Goal: Task Accomplishment & Management: Use online tool/utility

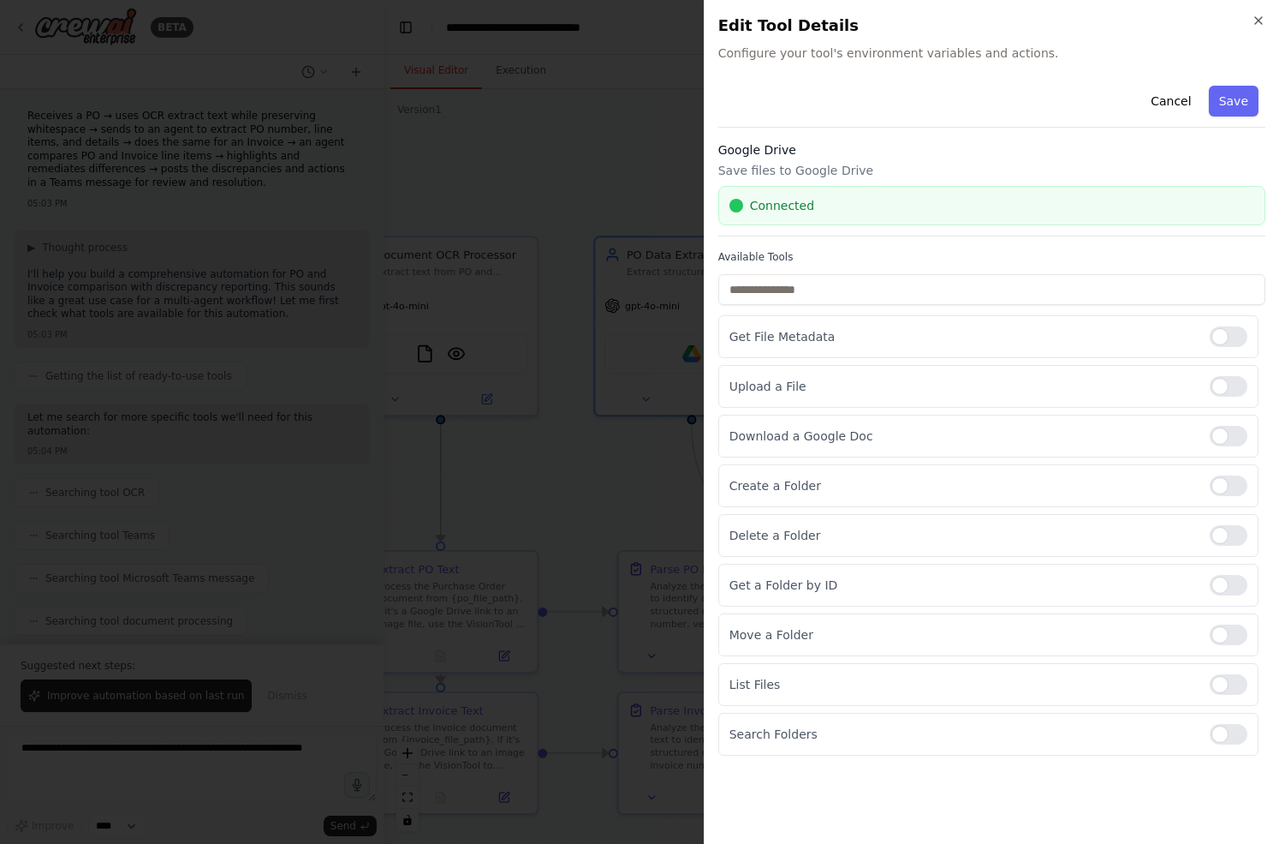
click at [415, 339] on div at bounding box center [639, 422] width 1279 height 844
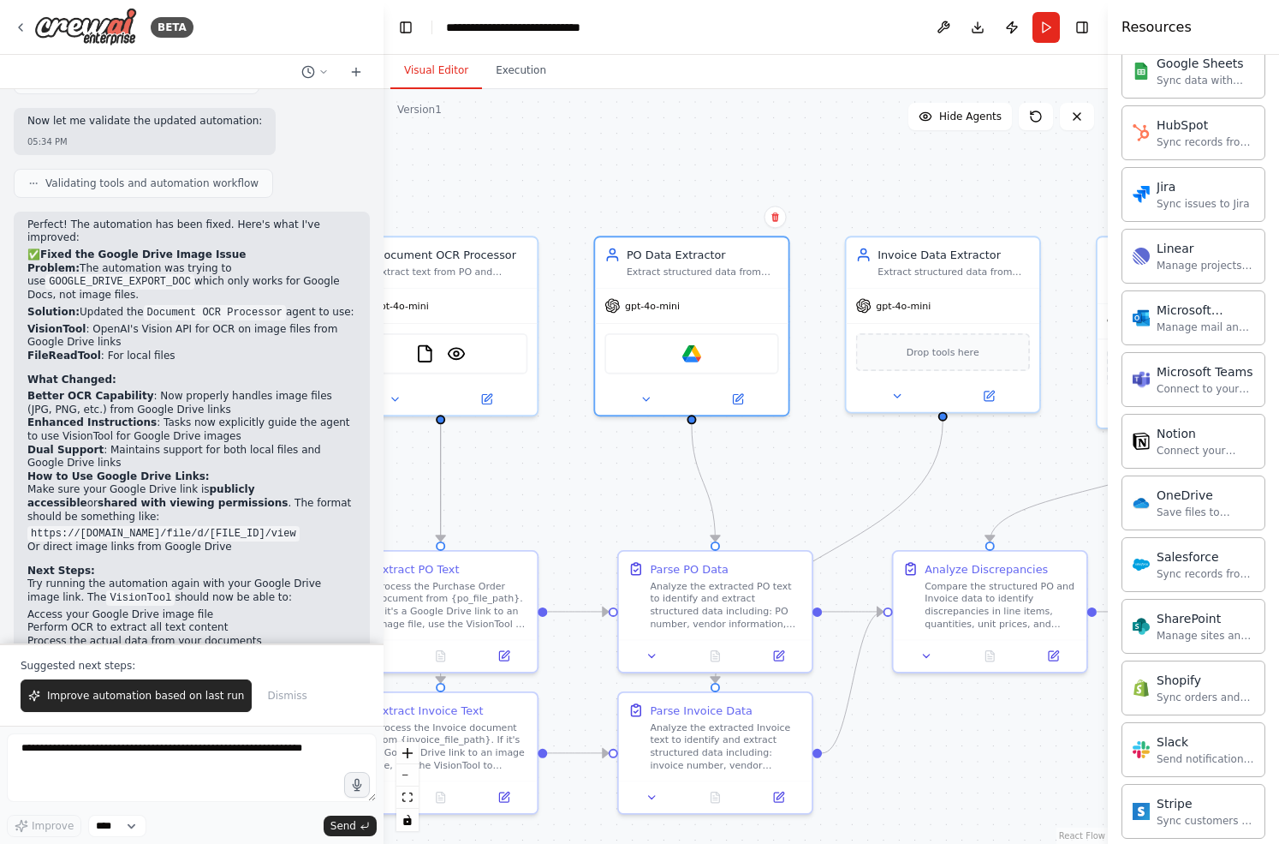
scroll to position [945, 0]
click at [708, 355] on img at bounding box center [707, 350] width 19 height 19
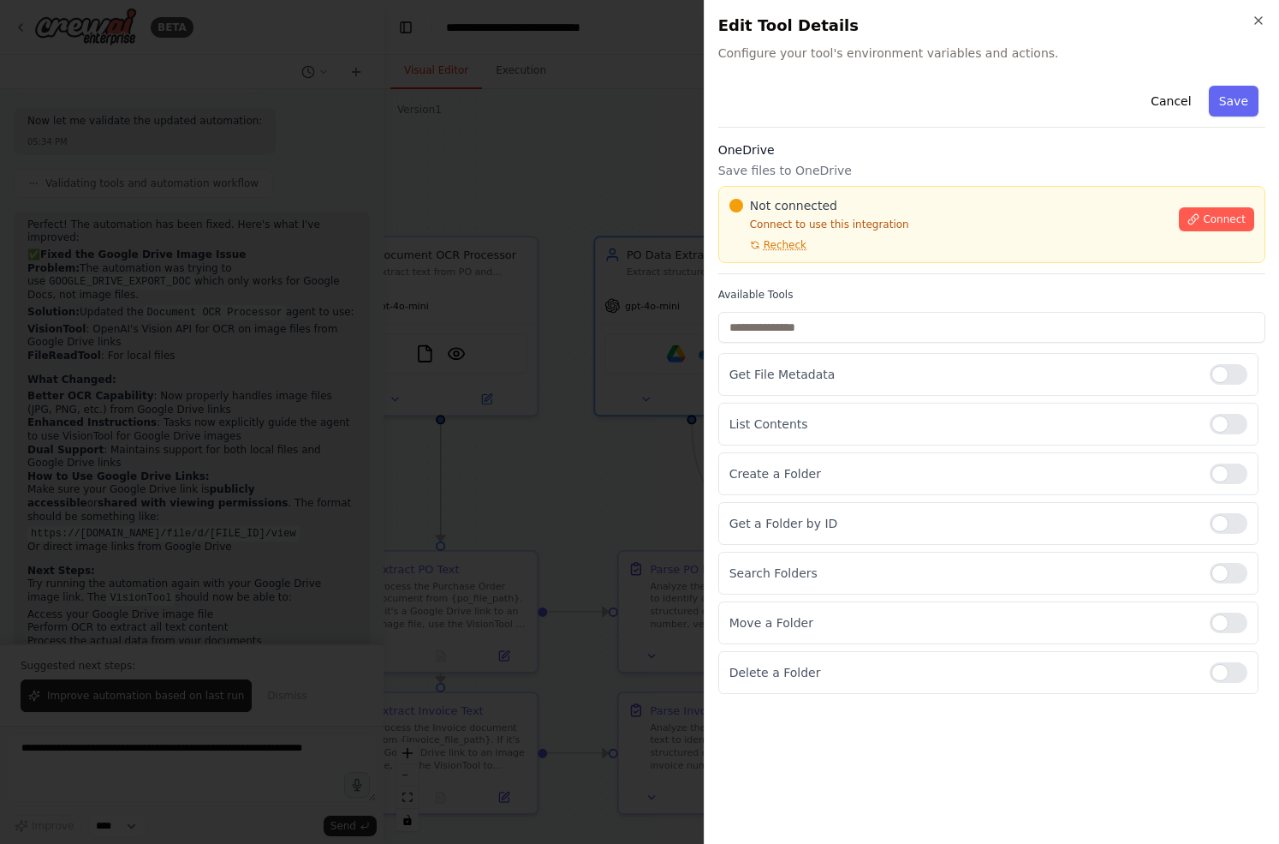
click at [655, 519] on div at bounding box center [639, 422] width 1279 height 844
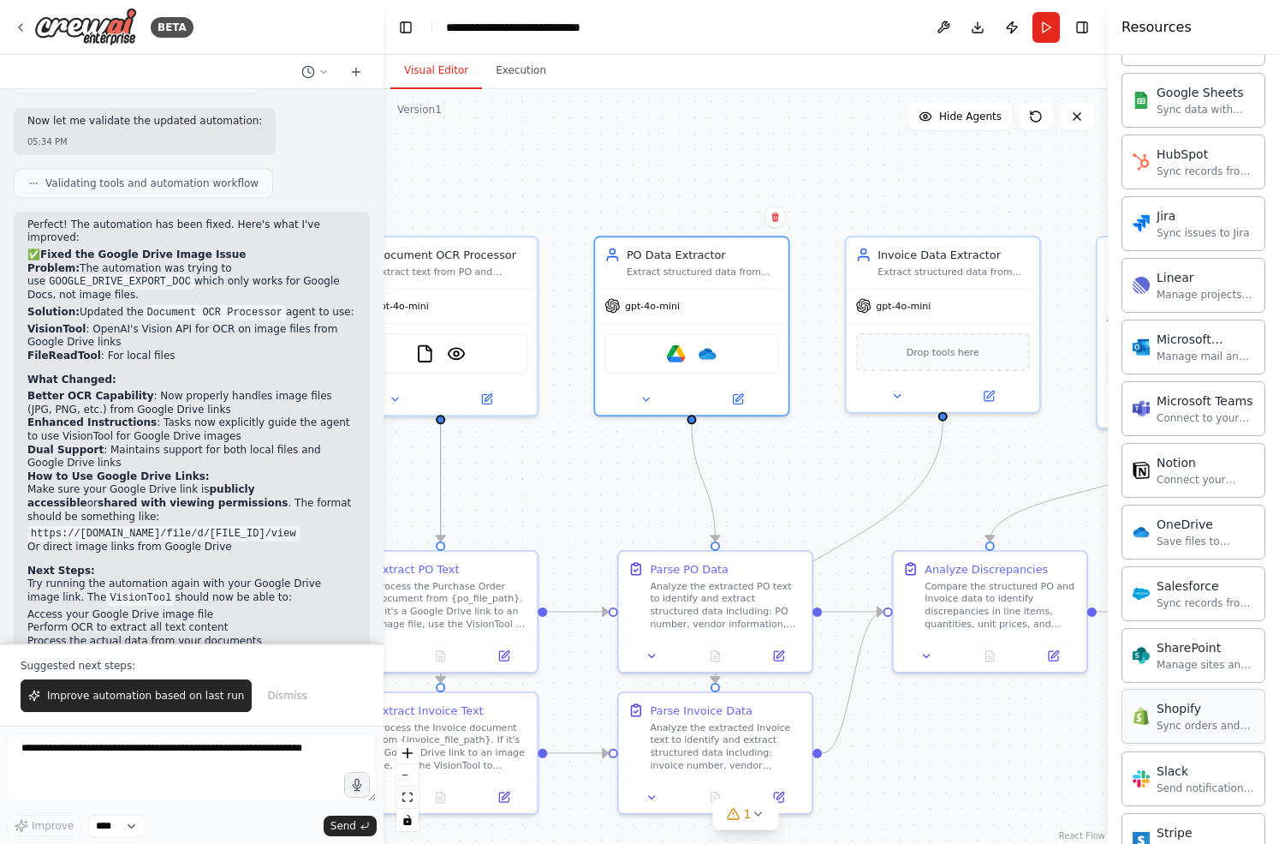
scroll to position [916, 0]
click at [726, 355] on img at bounding box center [723, 350] width 19 height 19
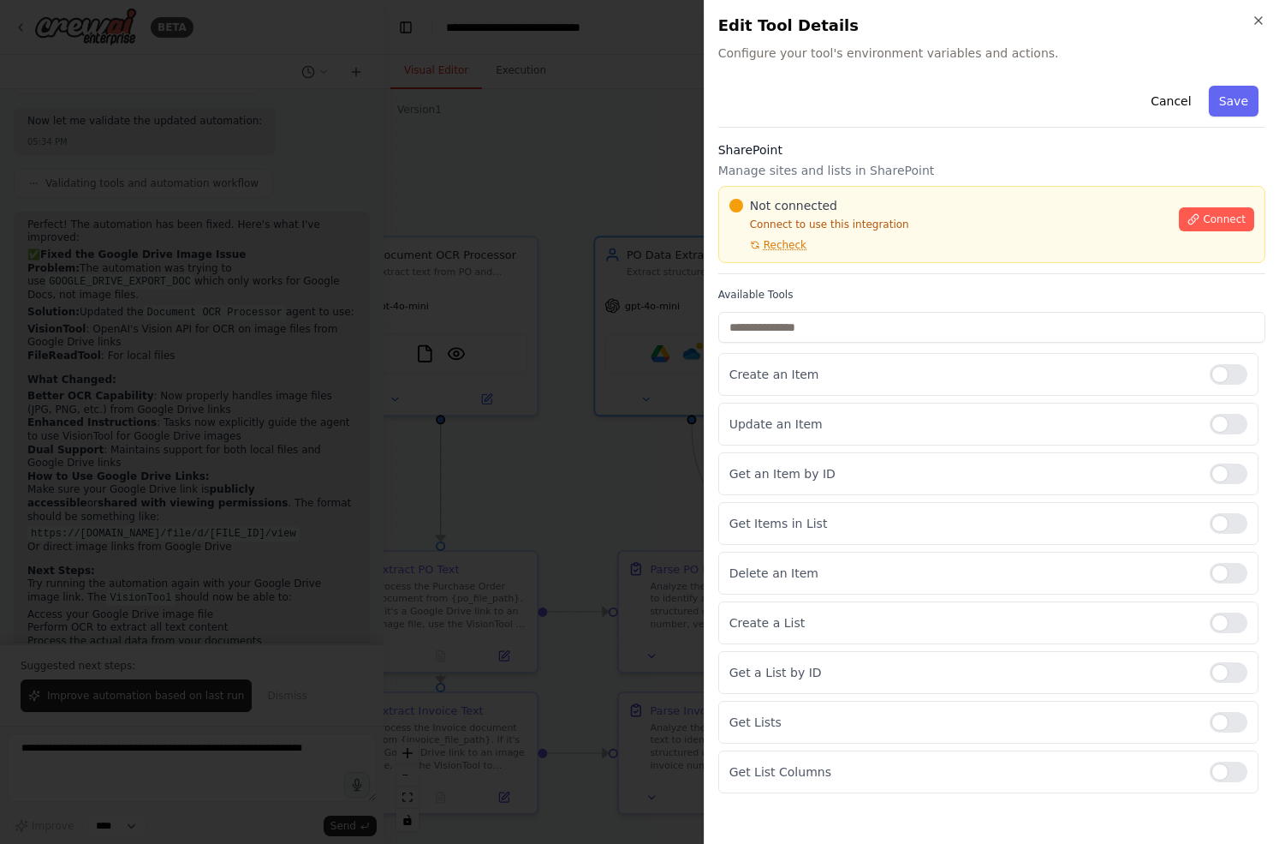
click at [684, 451] on div at bounding box center [639, 422] width 1279 height 844
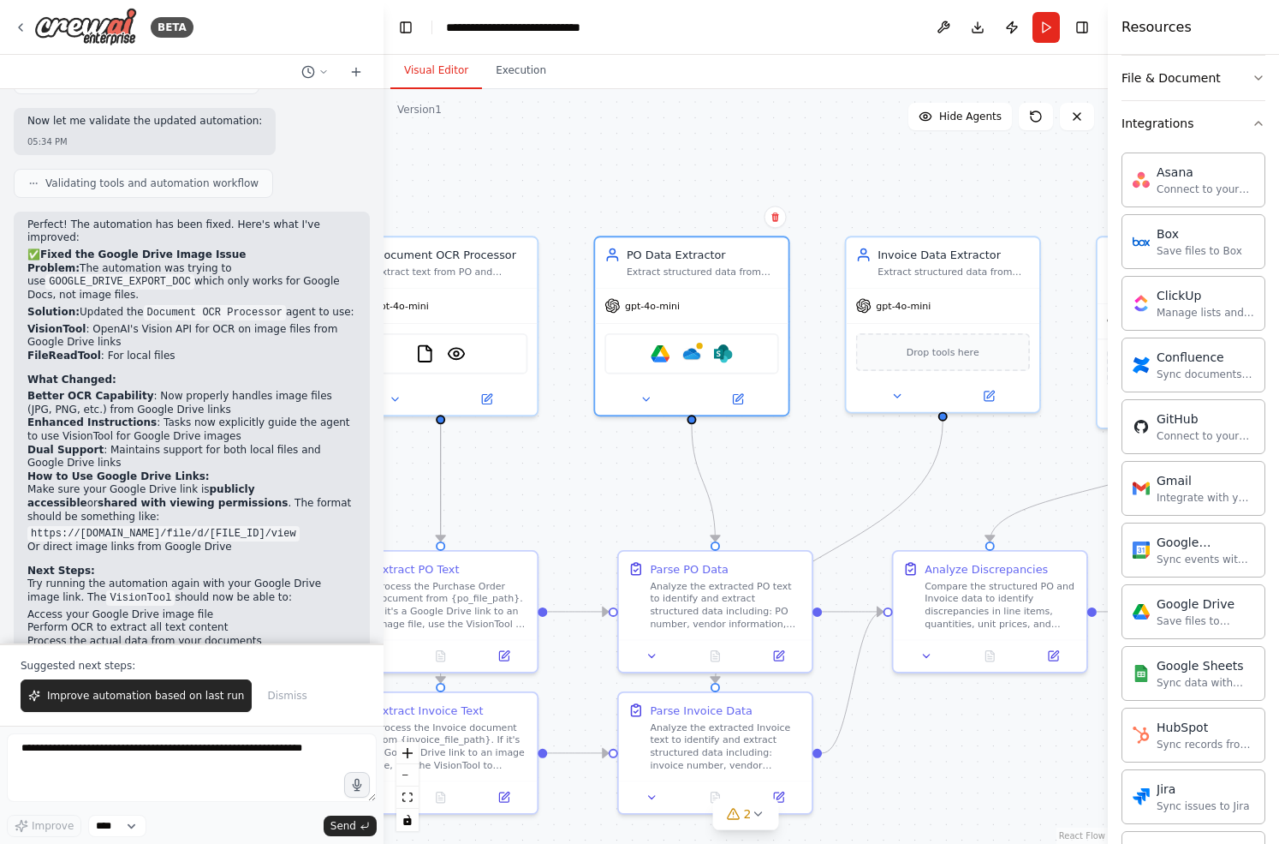
scroll to position [309, 0]
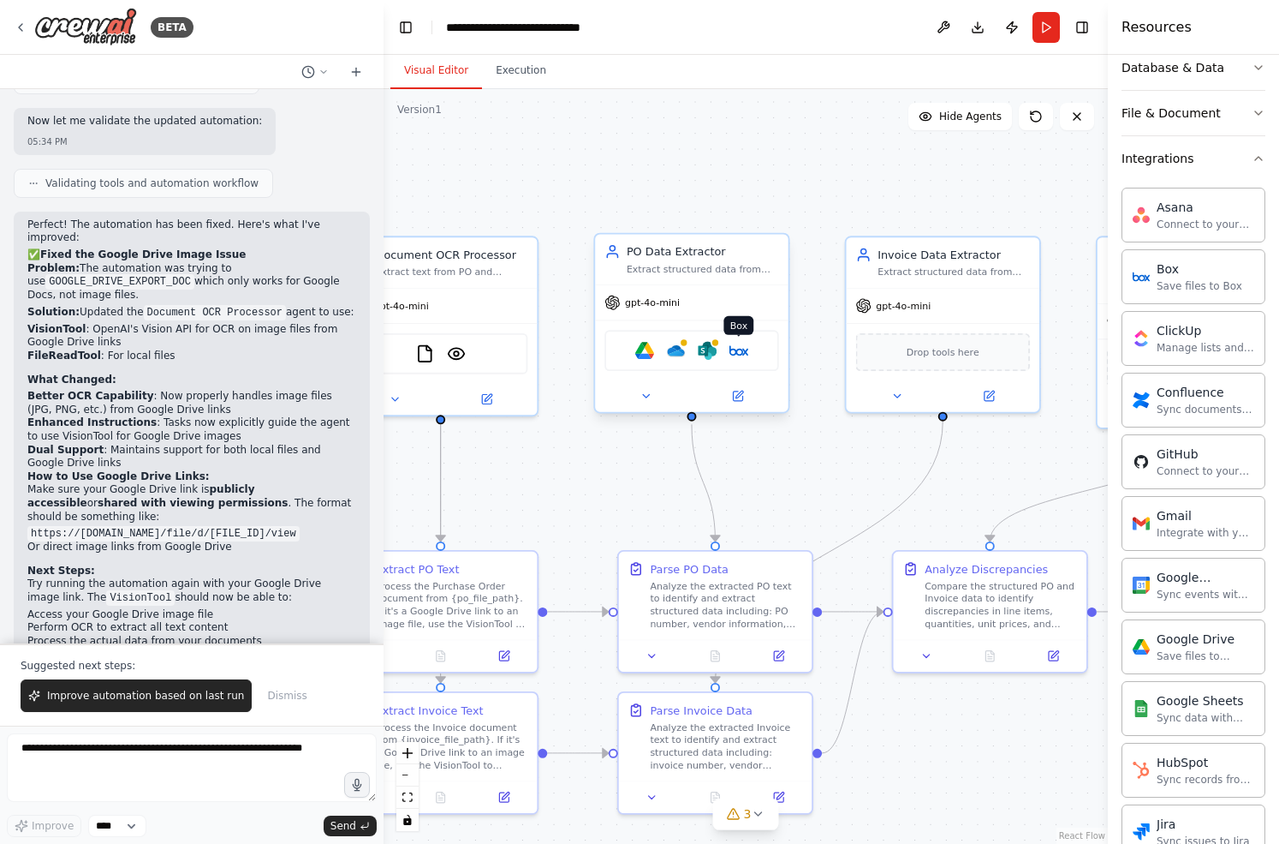
click at [738, 349] on img at bounding box center [739, 350] width 19 height 19
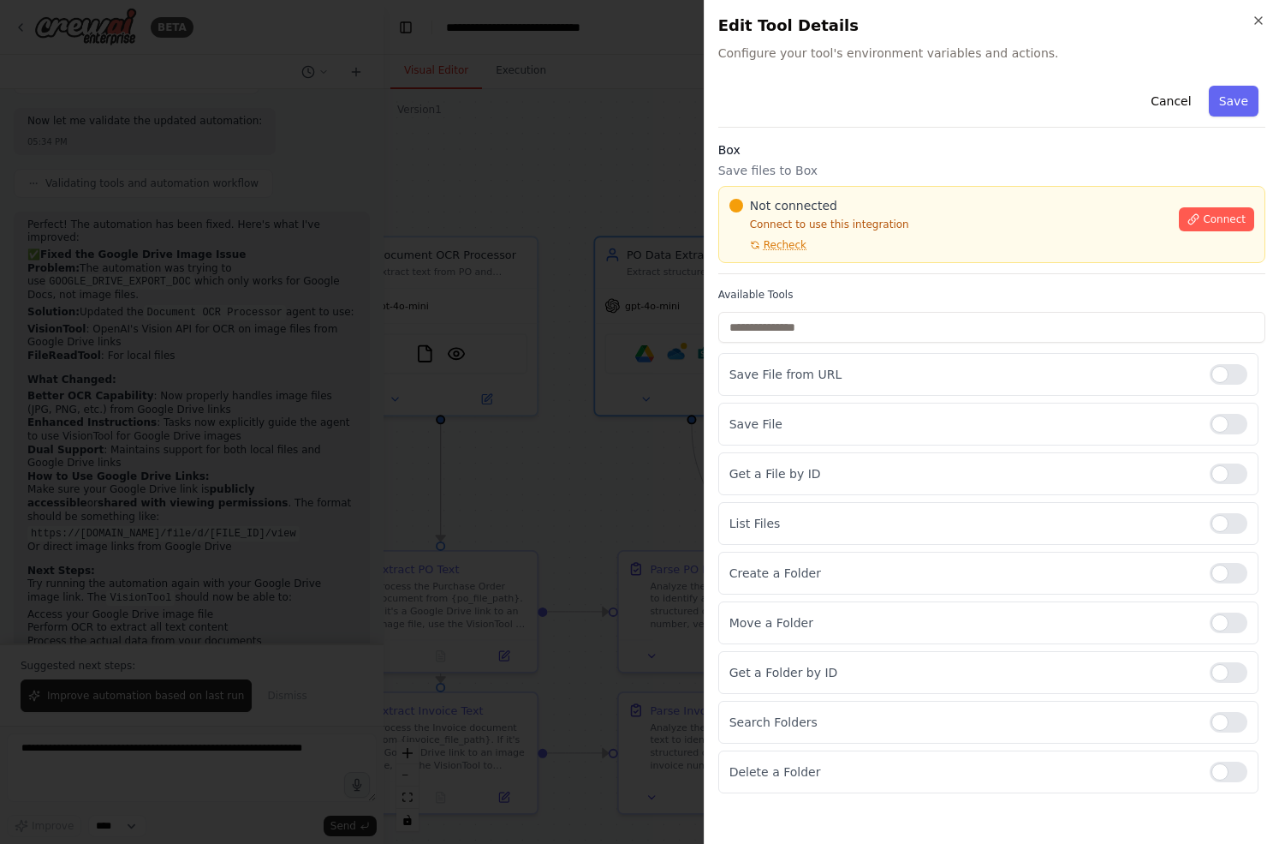
click at [1264, 27] on h2 "Edit Tool Details" at bounding box center [992, 26] width 547 height 24
click at [1260, 22] on icon "button" at bounding box center [1258, 20] width 7 height 7
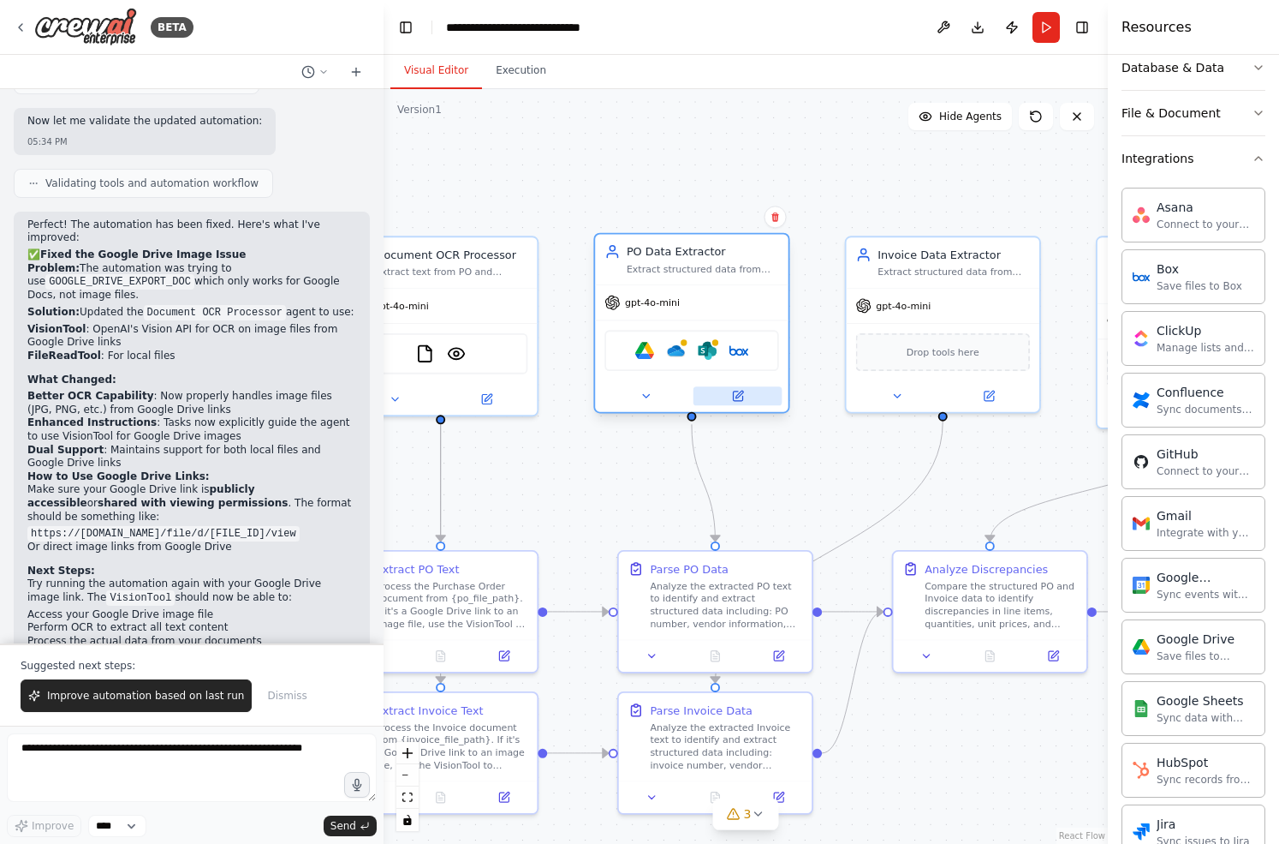
click at [733, 392] on icon at bounding box center [737, 395] width 9 height 9
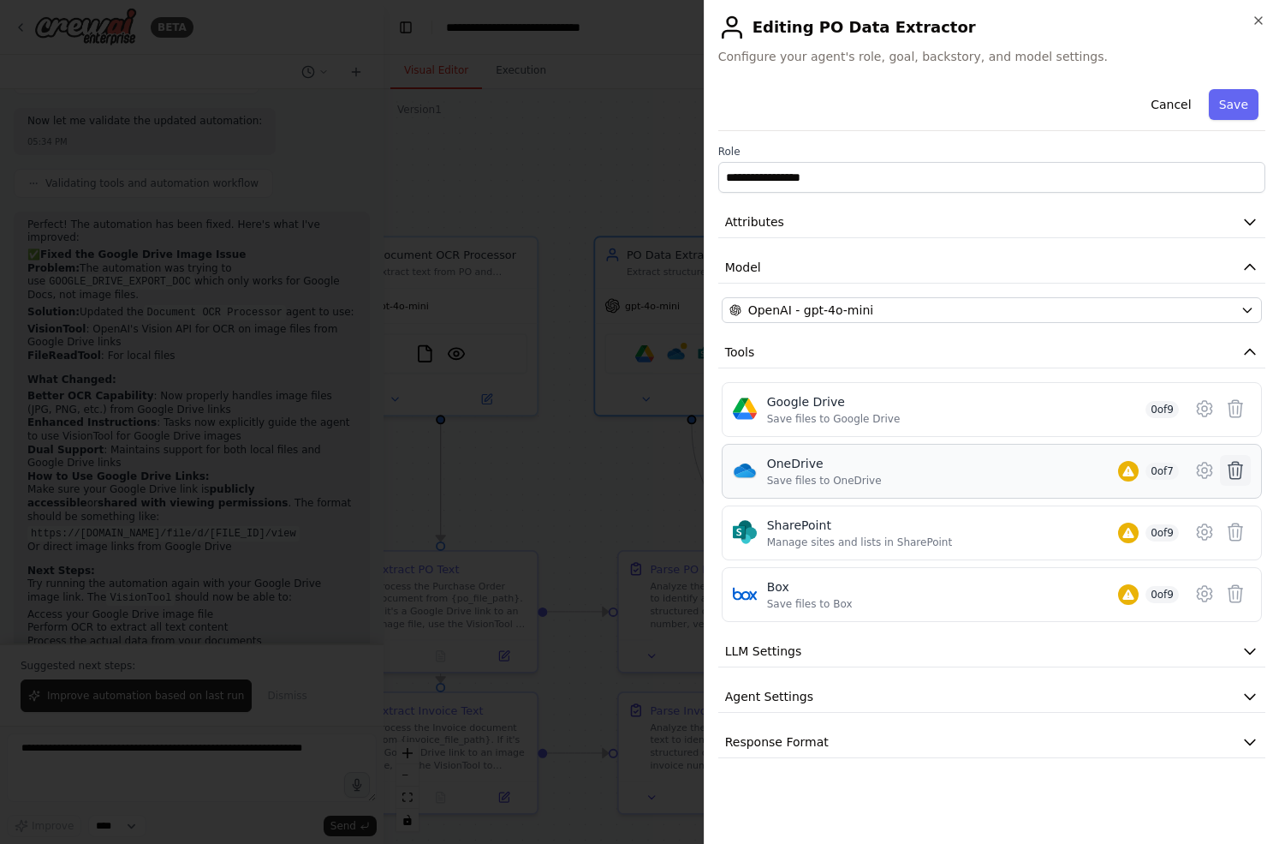
click at [1244, 471] on icon at bounding box center [1236, 470] width 21 height 21
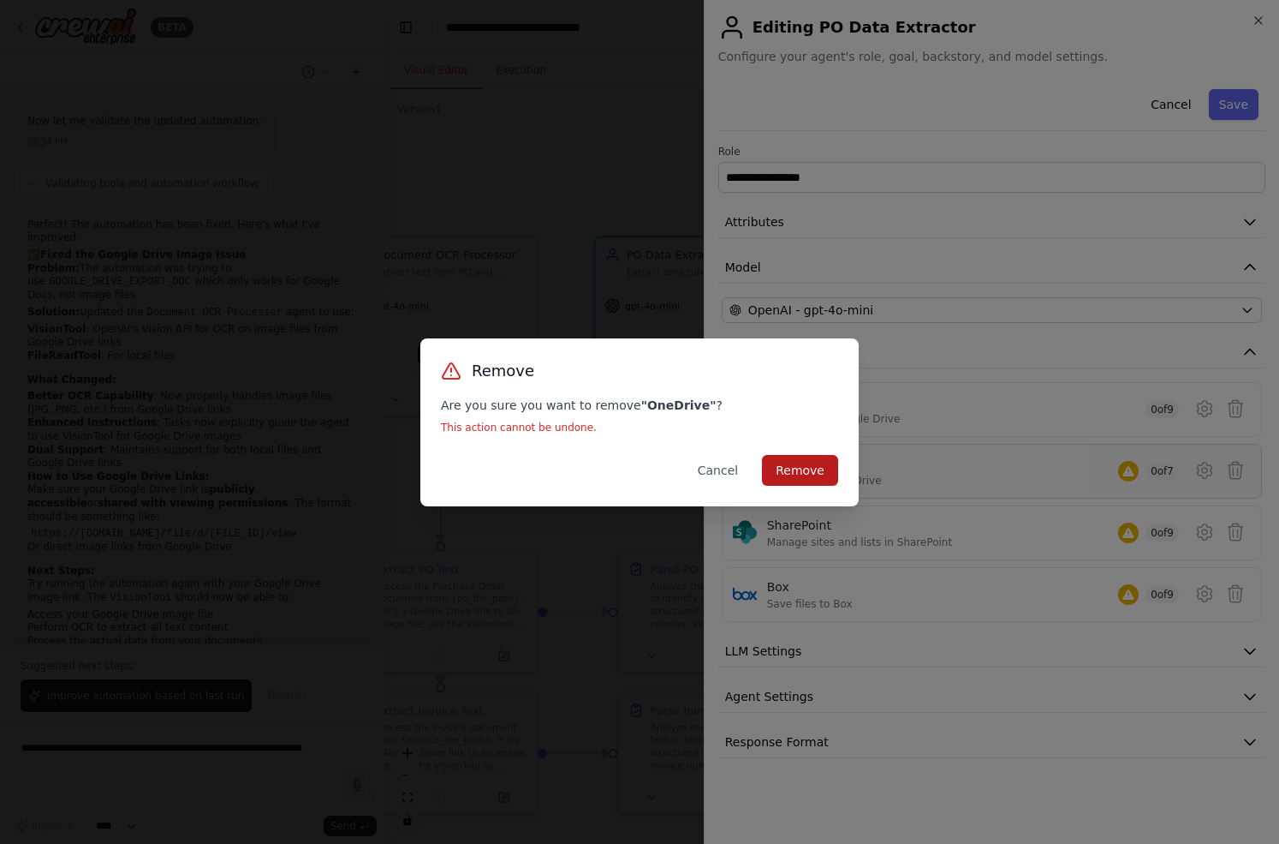
click at [806, 470] on button "Remove" at bounding box center [800, 470] width 76 height 31
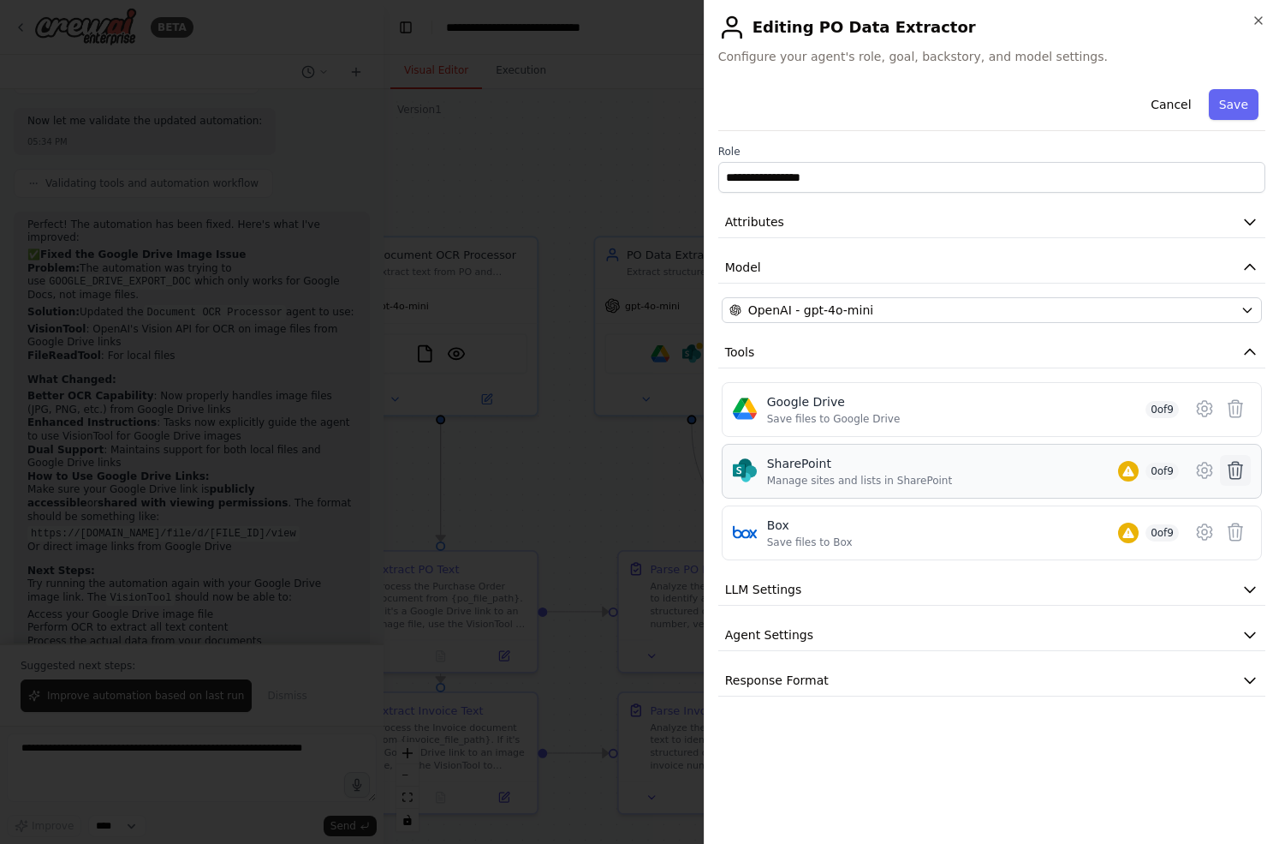
click at [1236, 468] on icon at bounding box center [1236, 470] width 21 height 21
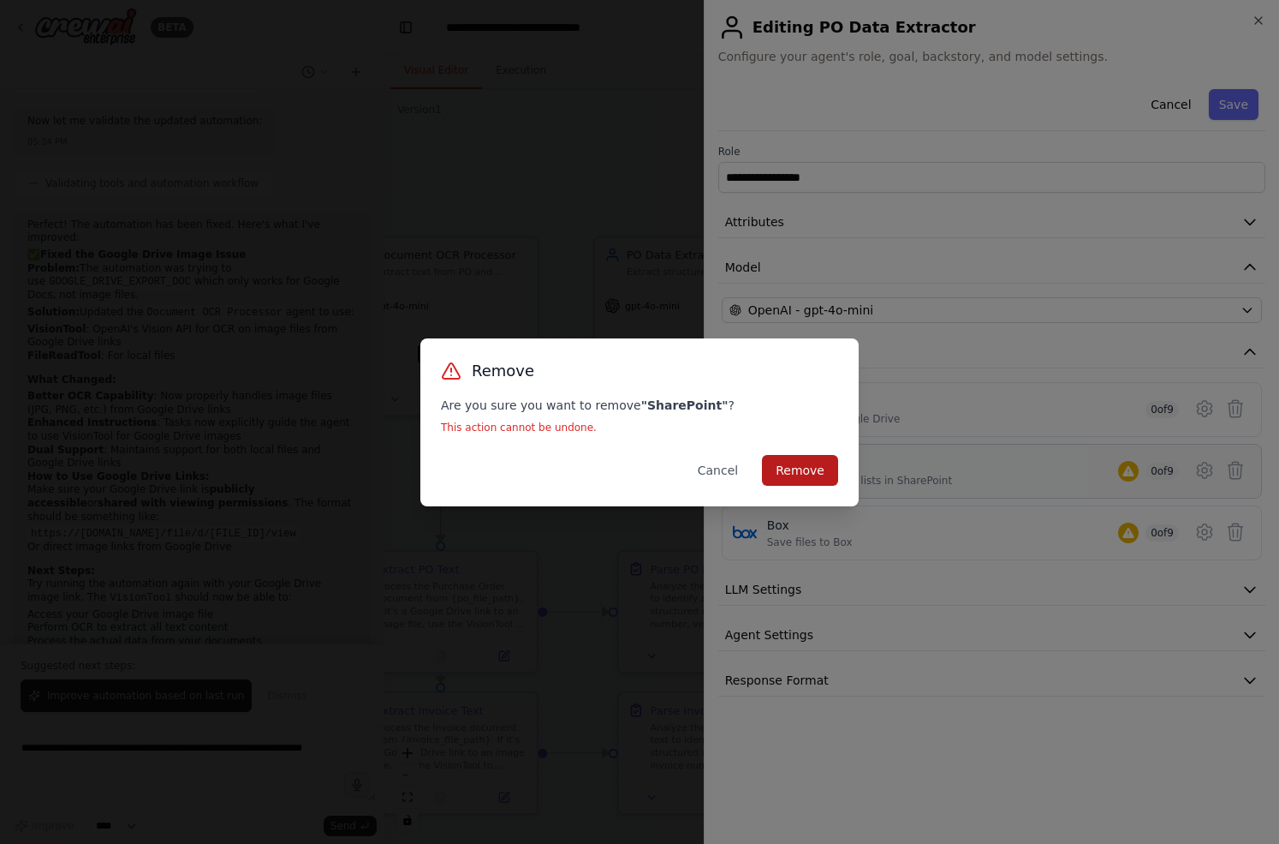
click at [802, 464] on button "Remove" at bounding box center [800, 470] width 76 height 31
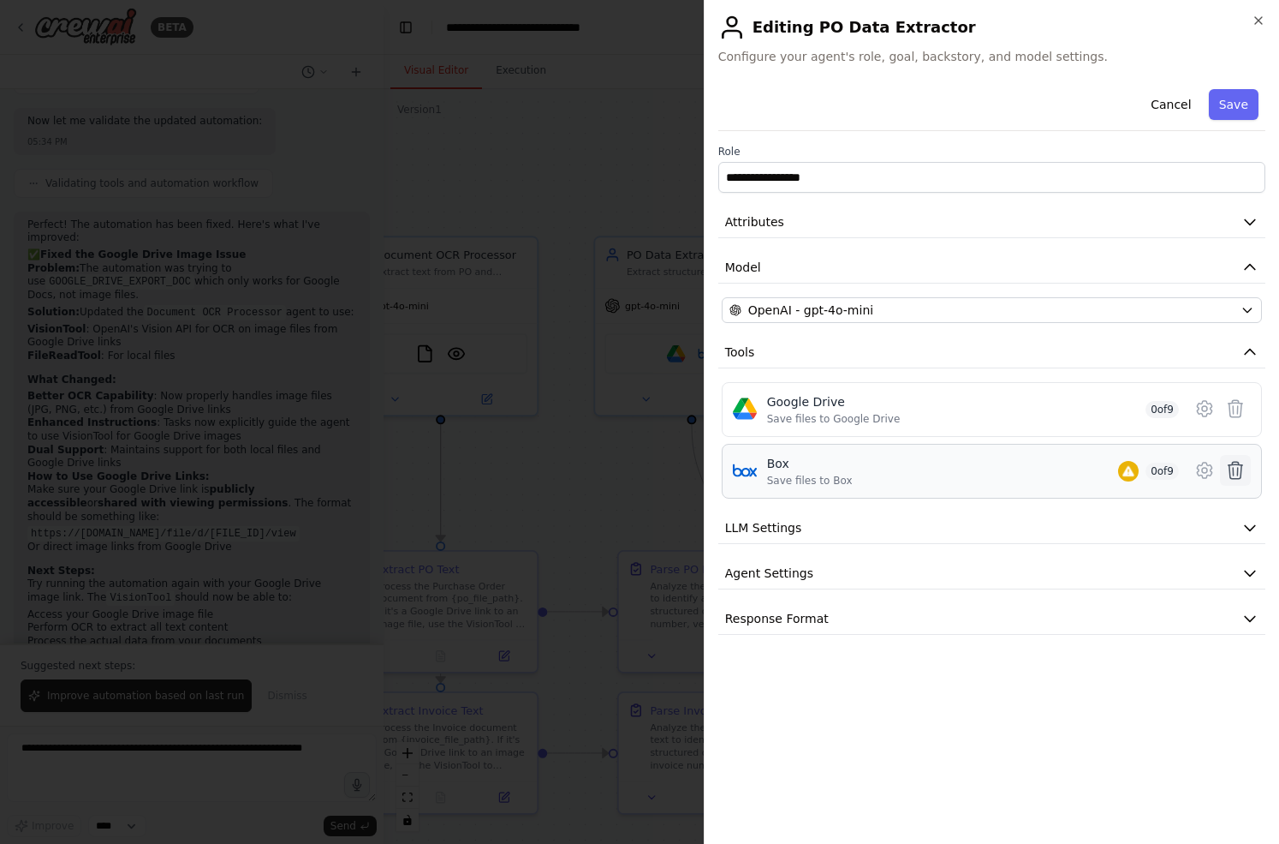
click at [1247, 469] on button at bounding box center [1235, 470] width 31 height 31
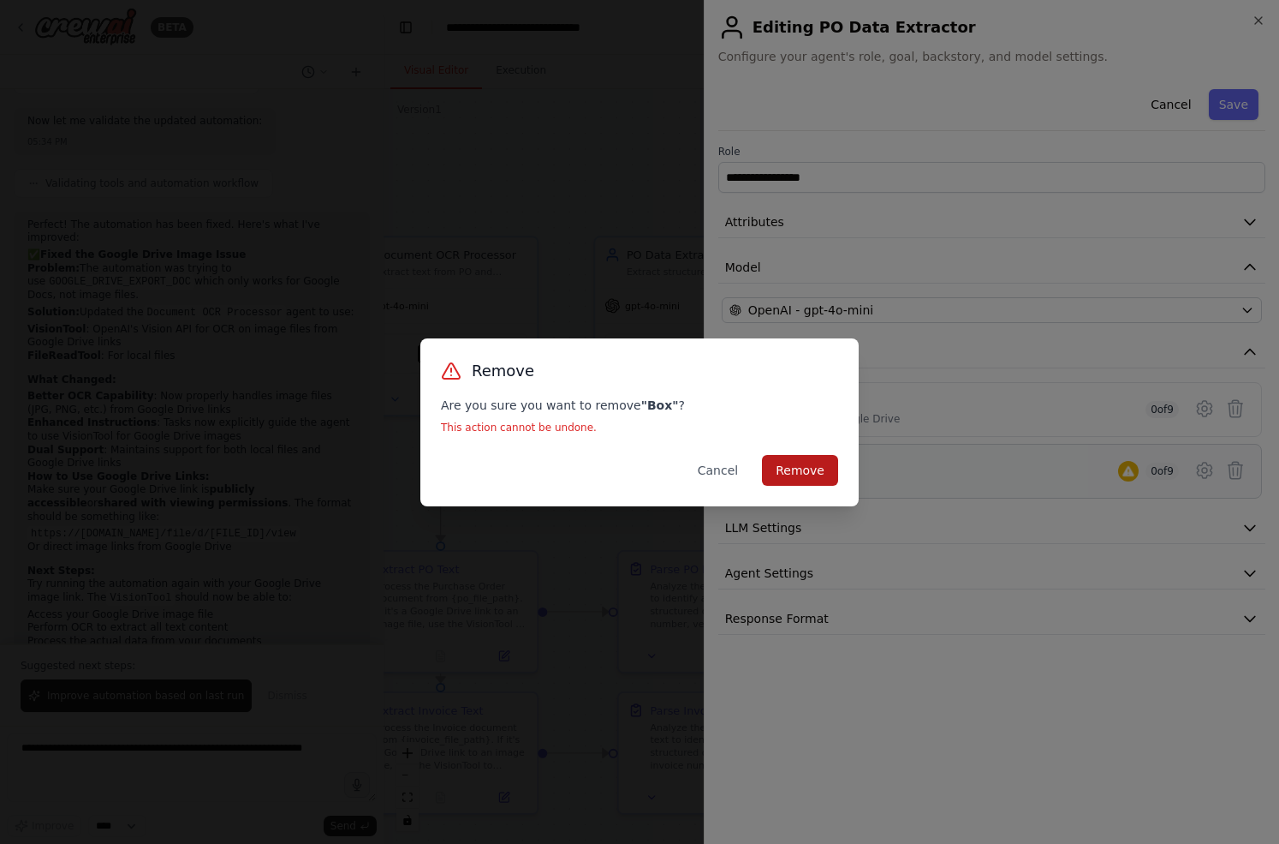
click at [791, 472] on button "Remove" at bounding box center [800, 470] width 76 height 31
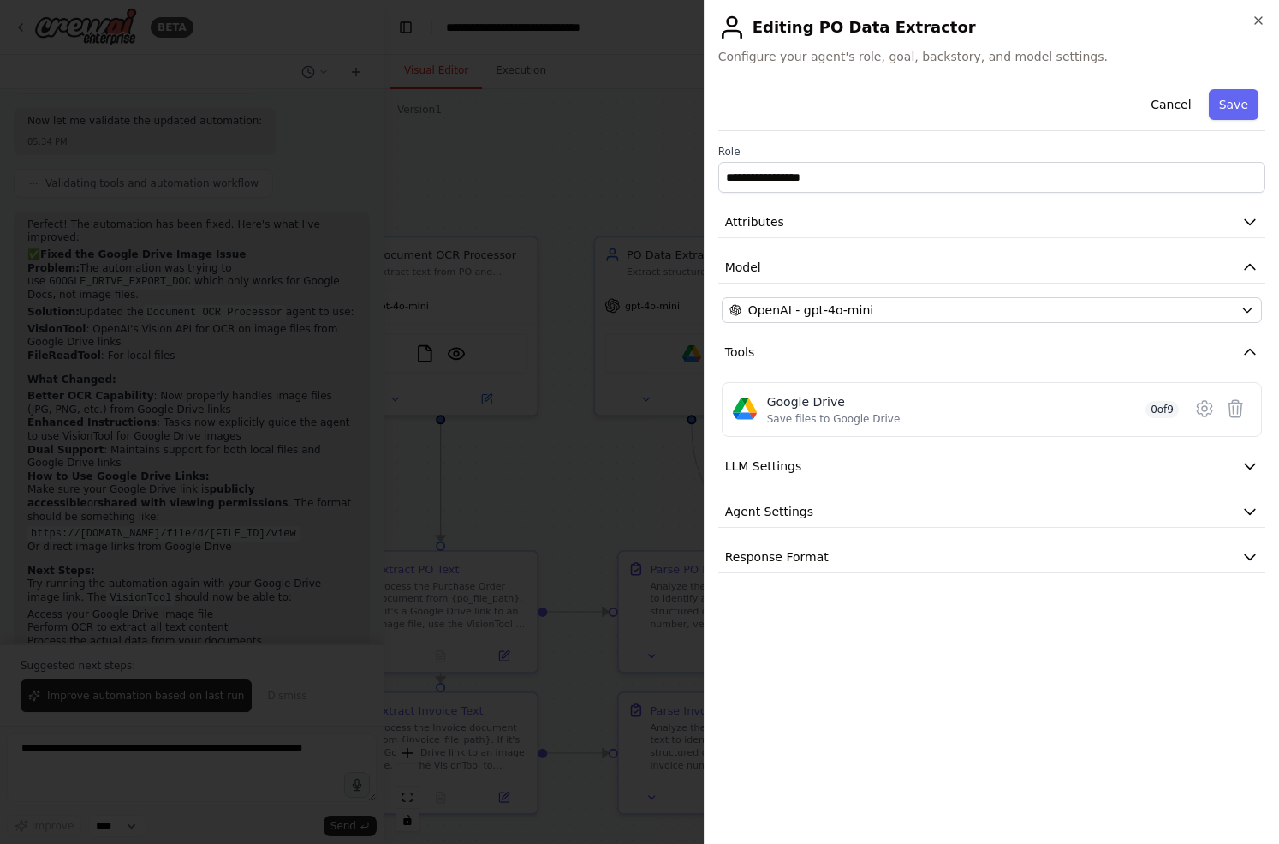
click at [643, 155] on div at bounding box center [639, 422] width 1279 height 844
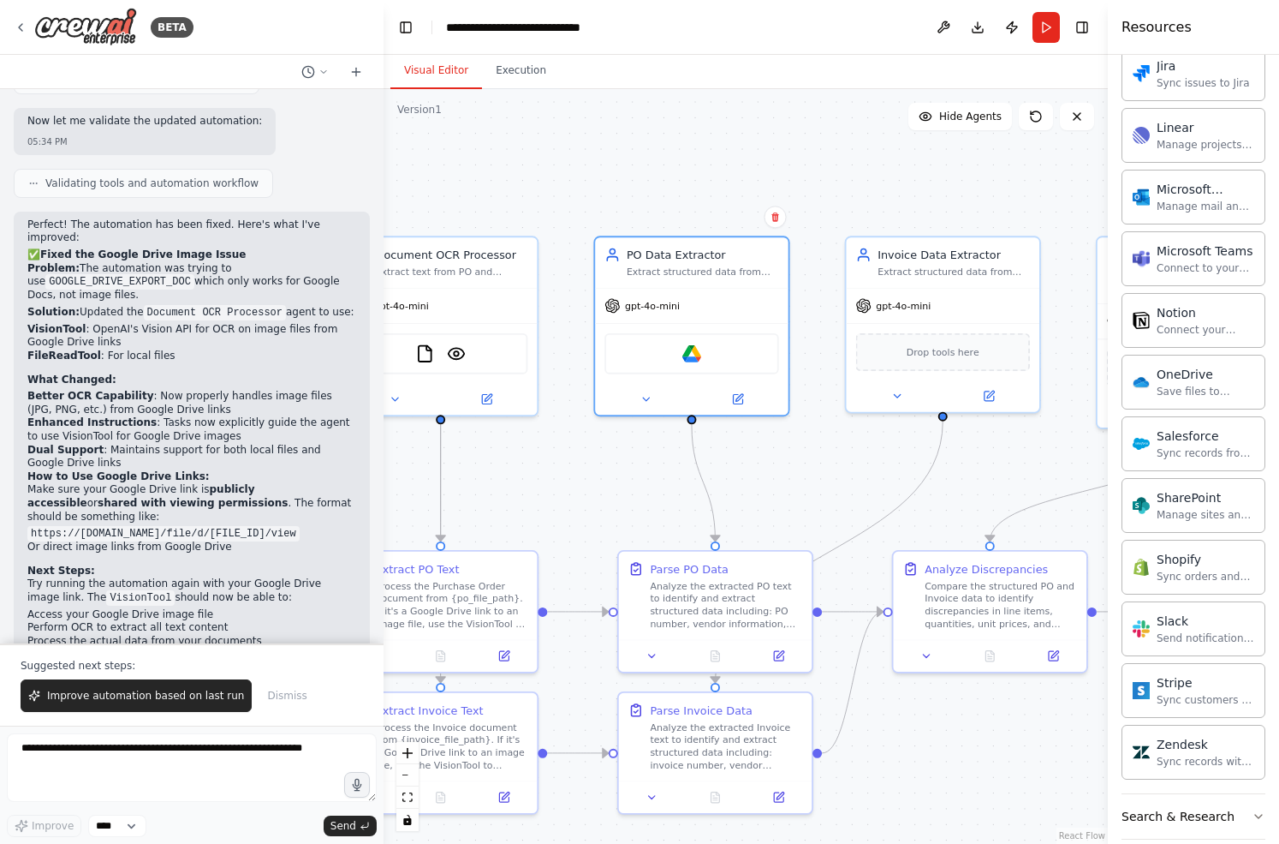
scroll to position [1136, 0]
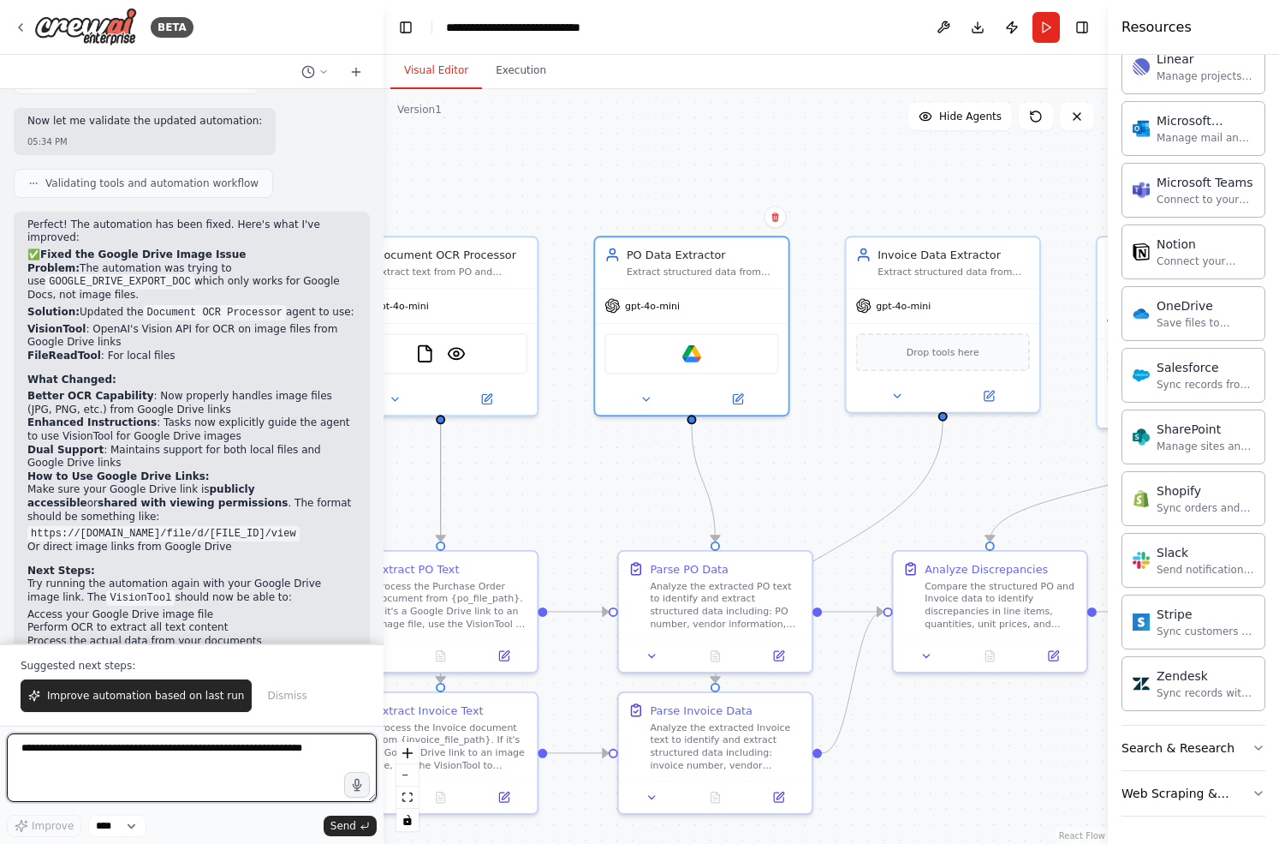
click at [259, 741] on textarea at bounding box center [192, 767] width 370 height 69
type textarea "**********"
